Goal: Navigation & Orientation: Go to known website

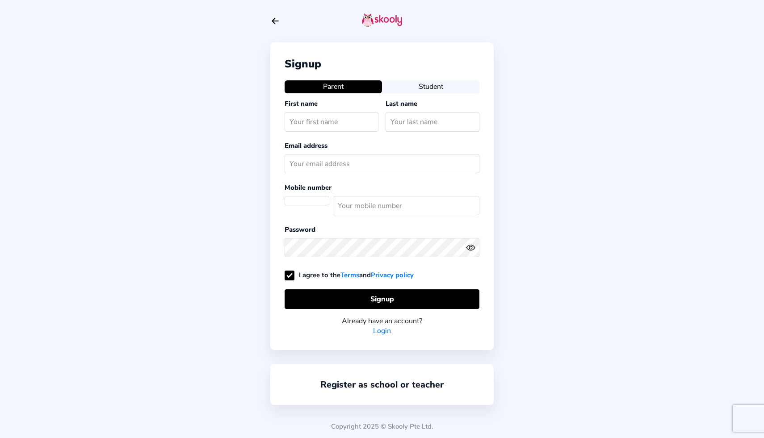
select select "AE"
click at [448, 89] on button "Student" at bounding box center [430, 86] width 97 height 13
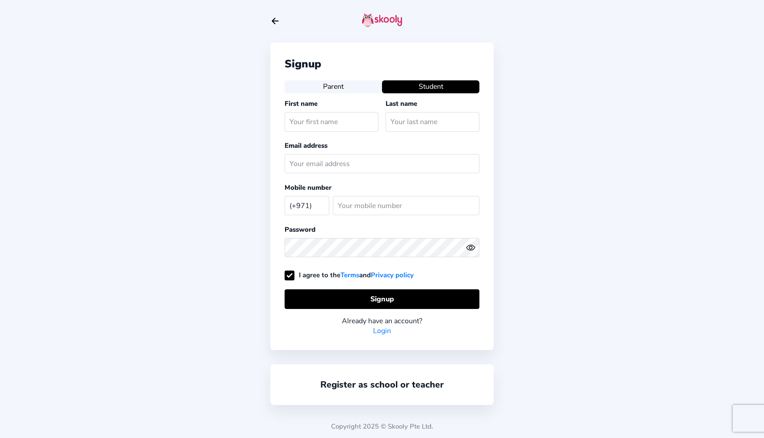
click at [273, 19] on icon "Arrow Back" at bounding box center [275, 21] width 10 height 10
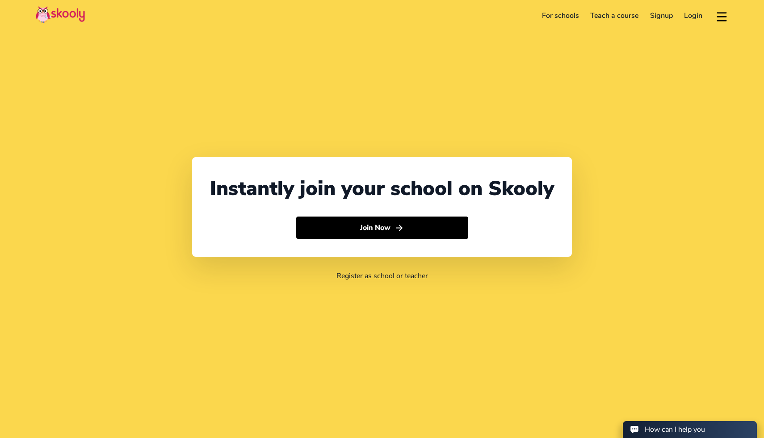
select select "971"
select select "[GEOGRAPHIC_DATA]"
select select "[GEOGRAPHIC_DATA]/[GEOGRAPHIC_DATA]"
click at [691, 16] on link "Login" at bounding box center [693, 15] width 30 height 14
